Goal: Check status: Check status

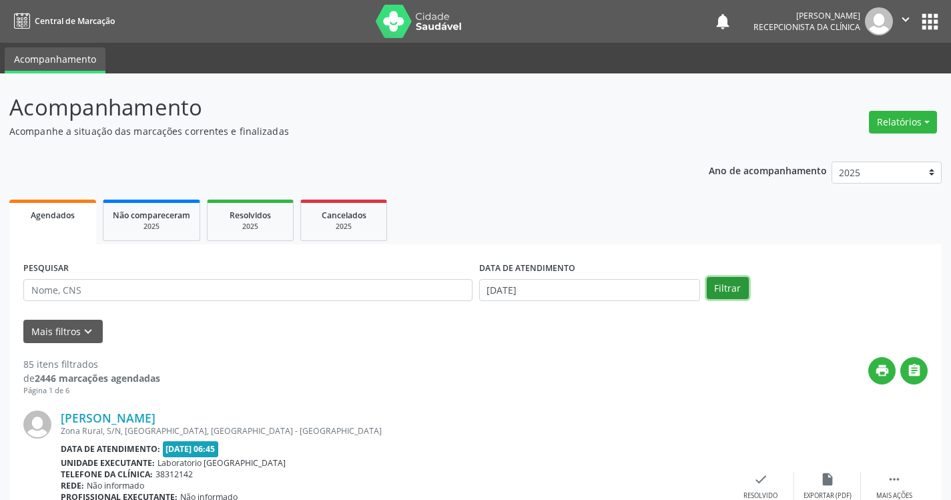
click at [730, 291] on button "Filtrar" at bounding box center [728, 288] width 42 height 23
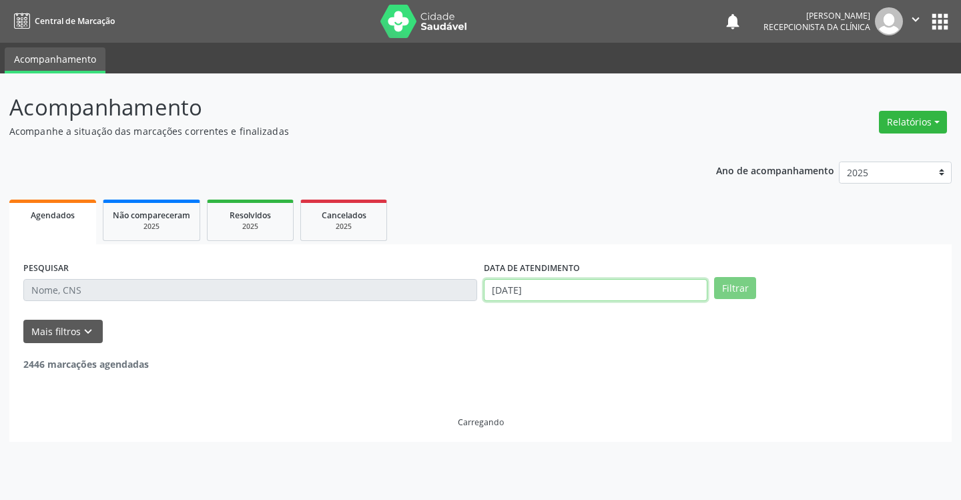
click at [636, 292] on input "[DATE]" at bounding box center [596, 290] width 224 height 23
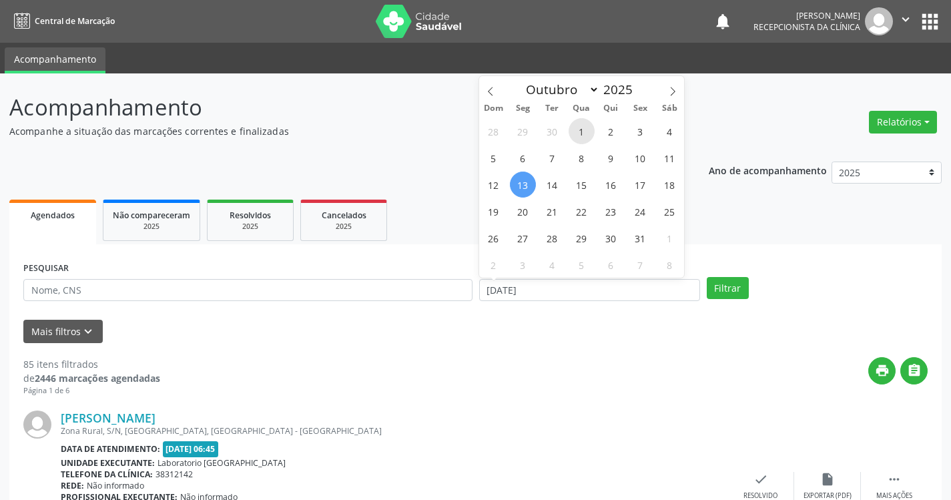
click at [587, 129] on span "1" at bounding box center [582, 131] width 26 height 26
type input "01/10/2025"
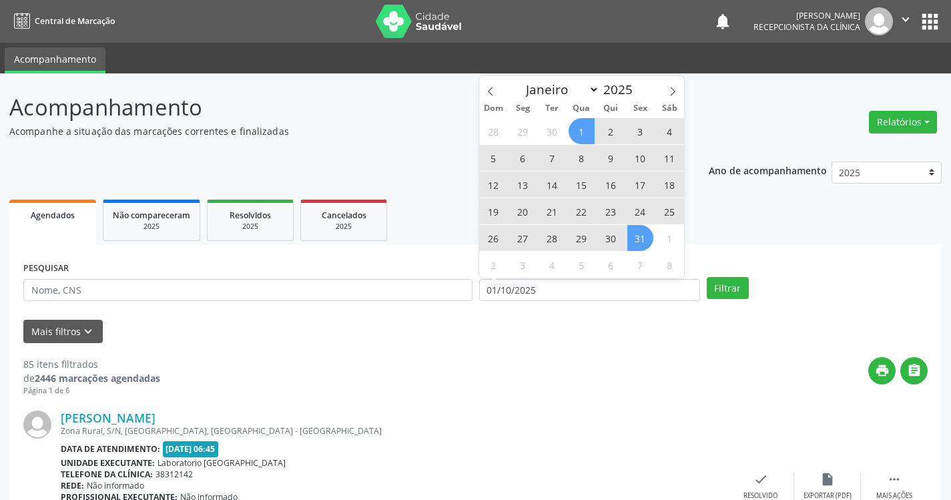
click at [638, 232] on span "31" at bounding box center [641, 238] width 26 height 26
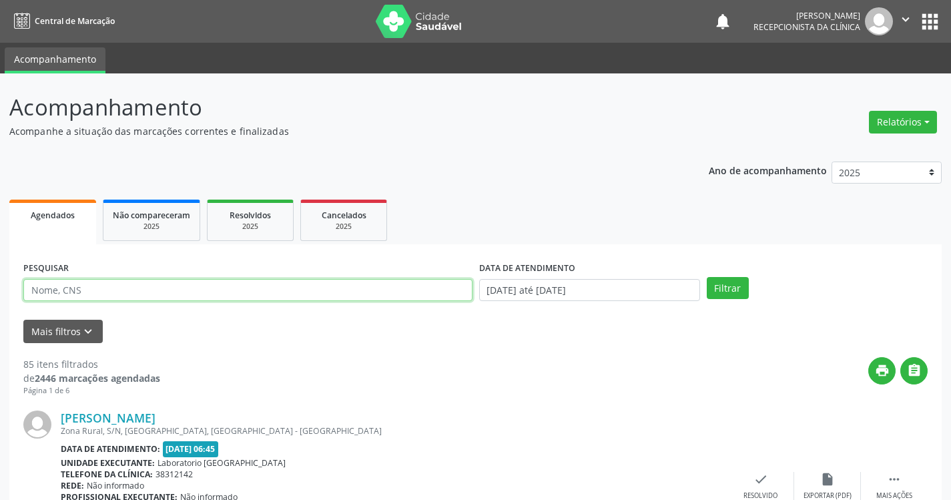
click at [310, 292] on input "text" at bounding box center [247, 290] width 449 height 23
type input "[PERSON_NAME]"
click at [707, 277] on button "Filtrar" at bounding box center [728, 288] width 42 height 23
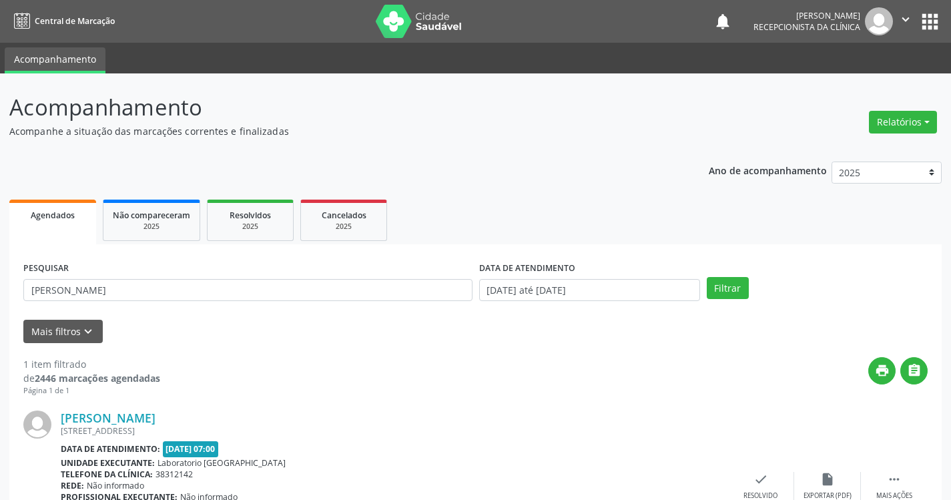
scroll to position [100, 0]
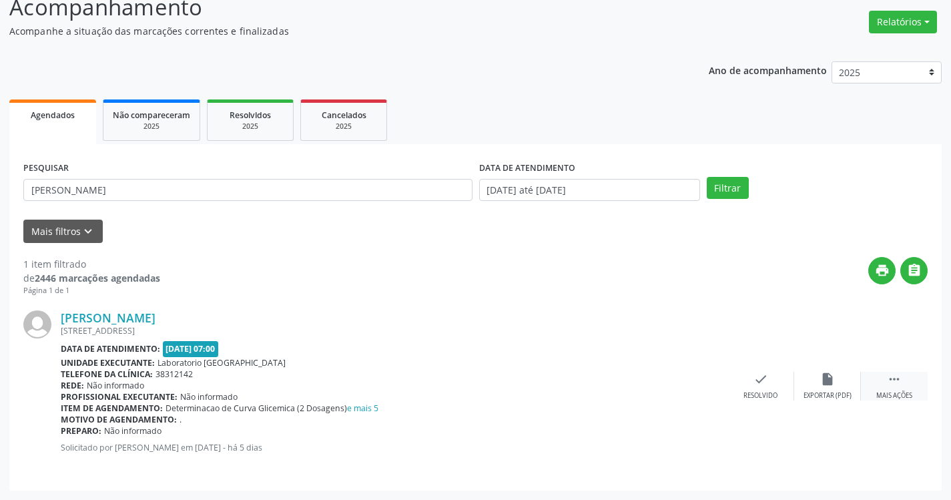
click at [889, 383] on icon "" at bounding box center [894, 379] width 15 height 15
click at [680, 389] on div "print Imprimir" at bounding box center [694, 386] width 67 height 29
